Goal: Task Accomplishment & Management: Use online tool/utility

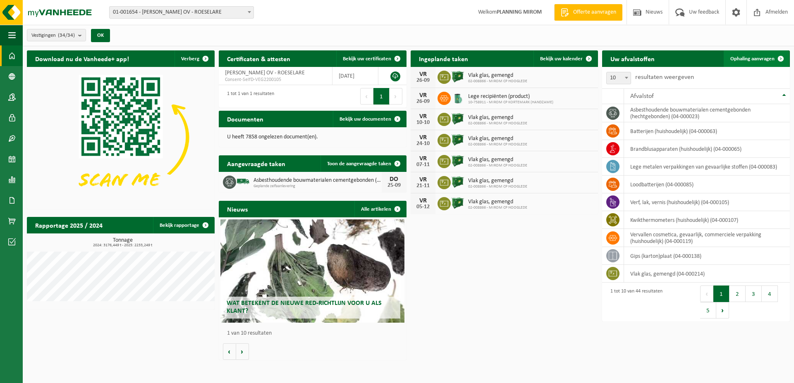
click at [745, 58] on span "Ophaling aanvragen" at bounding box center [752, 58] width 44 height 5
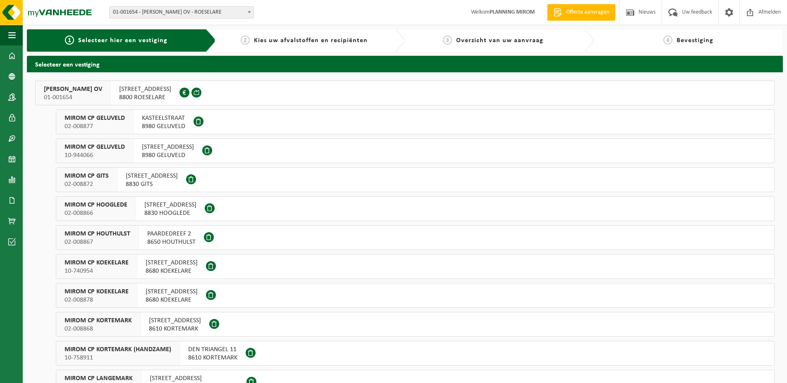
click at [90, 93] on span "01-001654" at bounding box center [73, 97] width 58 height 8
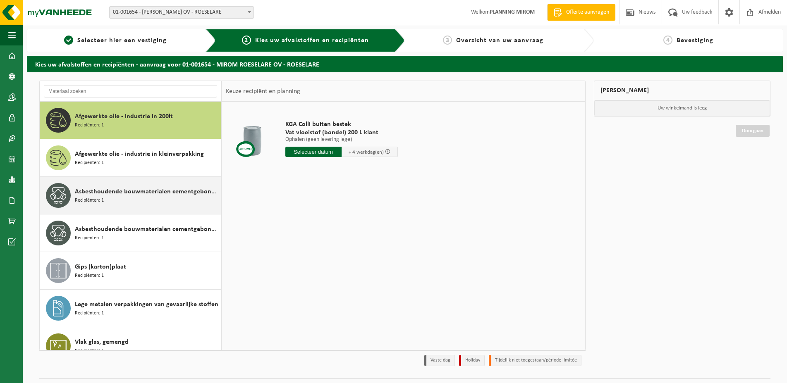
scroll to position [14, 0]
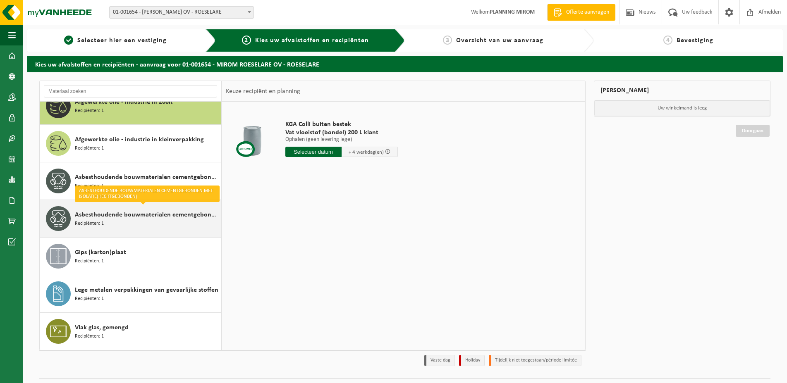
click at [85, 219] on span "Asbesthoudende bouwmaterialen cementgebonden met isolatie(hechtgebonden)" at bounding box center [147, 215] width 144 height 10
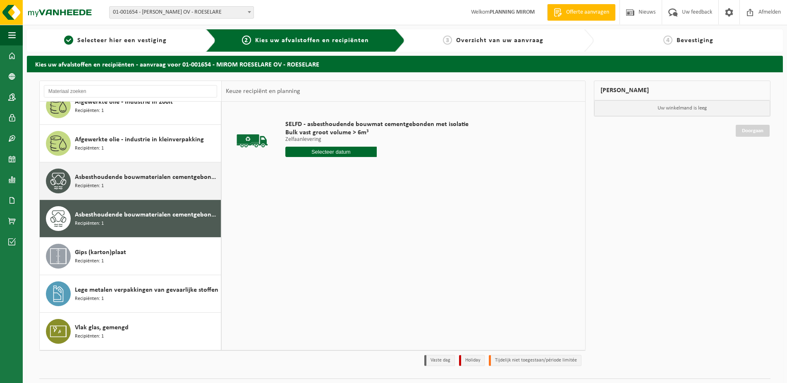
click at [103, 184] on span "Recipiënten: 1" at bounding box center [89, 186] width 29 height 8
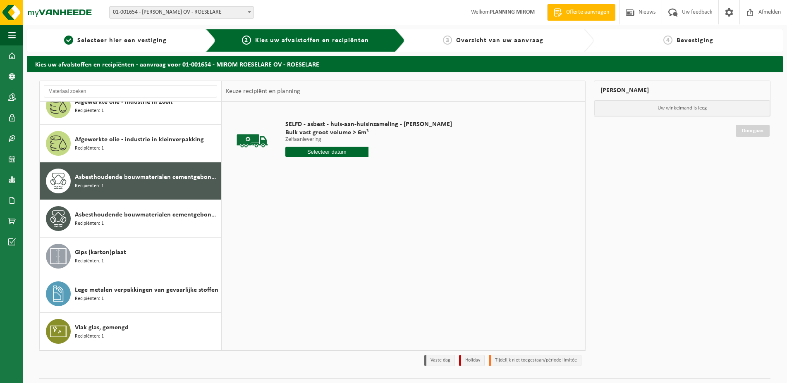
click at [339, 150] on input "text" at bounding box center [326, 152] width 83 height 10
click at [321, 241] on div "24" at bounding box center [322, 238] width 14 height 13
type input "Van 2025-09-24"
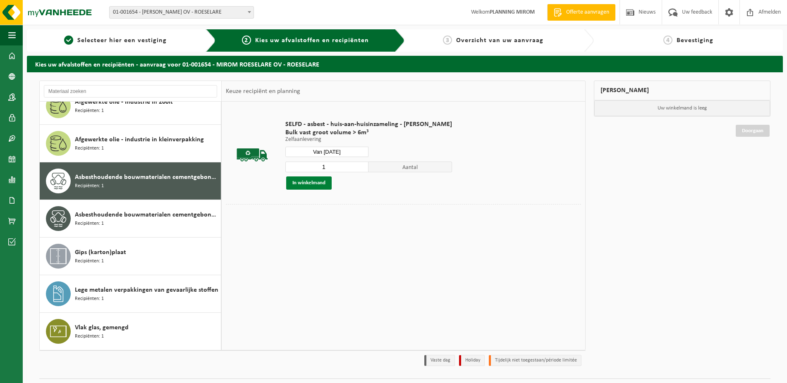
click at [309, 185] on button "In winkelmand" at bounding box center [308, 182] width 45 height 13
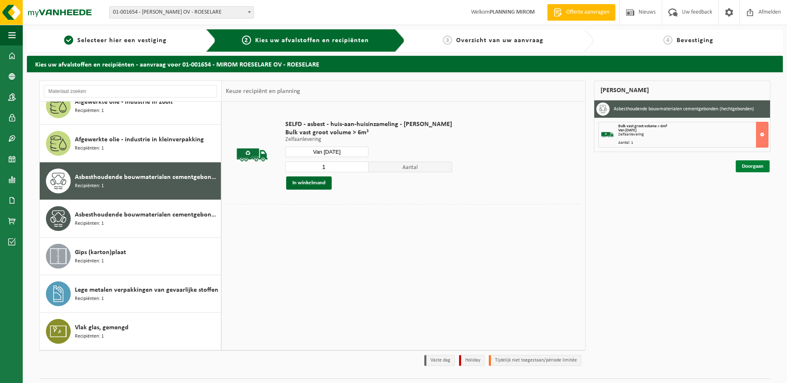
click at [748, 169] on link "Doorgaan" at bounding box center [752, 166] width 34 height 12
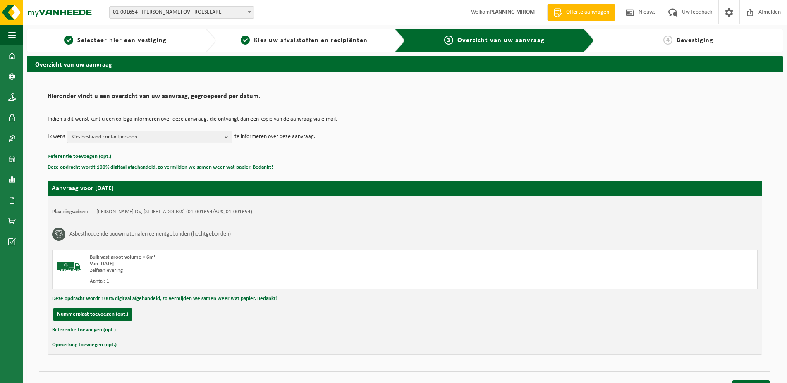
scroll to position [10, 0]
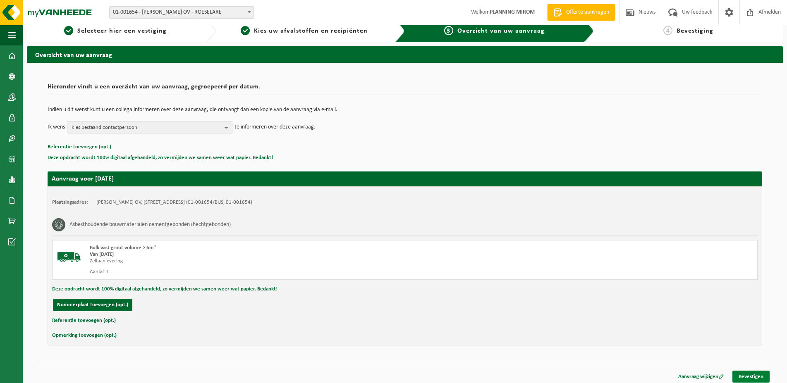
click at [757, 377] on link "Bevestigen" at bounding box center [750, 377] width 37 height 12
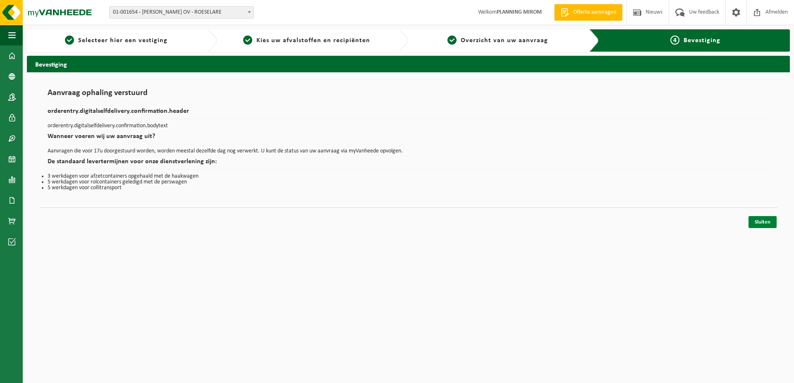
click at [751, 225] on link "Sluiten" at bounding box center [762, 222] width 28 height 12
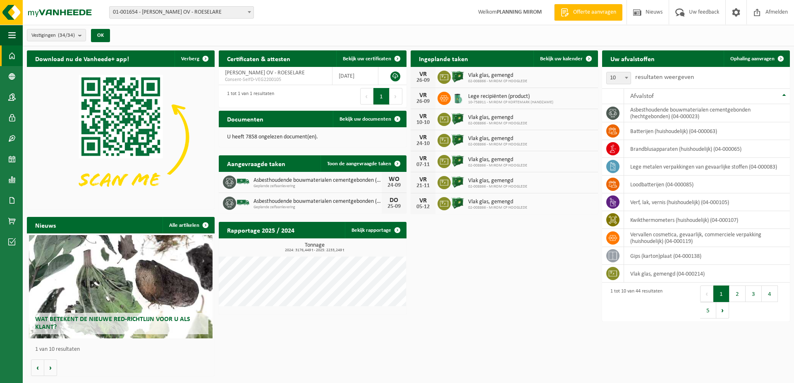
click at [462, 272] on div "Download nu de Vanheede+ app! Verberg Certificaten & attesten Bekijk uw certifi…" at bounding box center [408, 213] width 767 height 334
